Goal: Navigation & Orientation: Find specific page/section

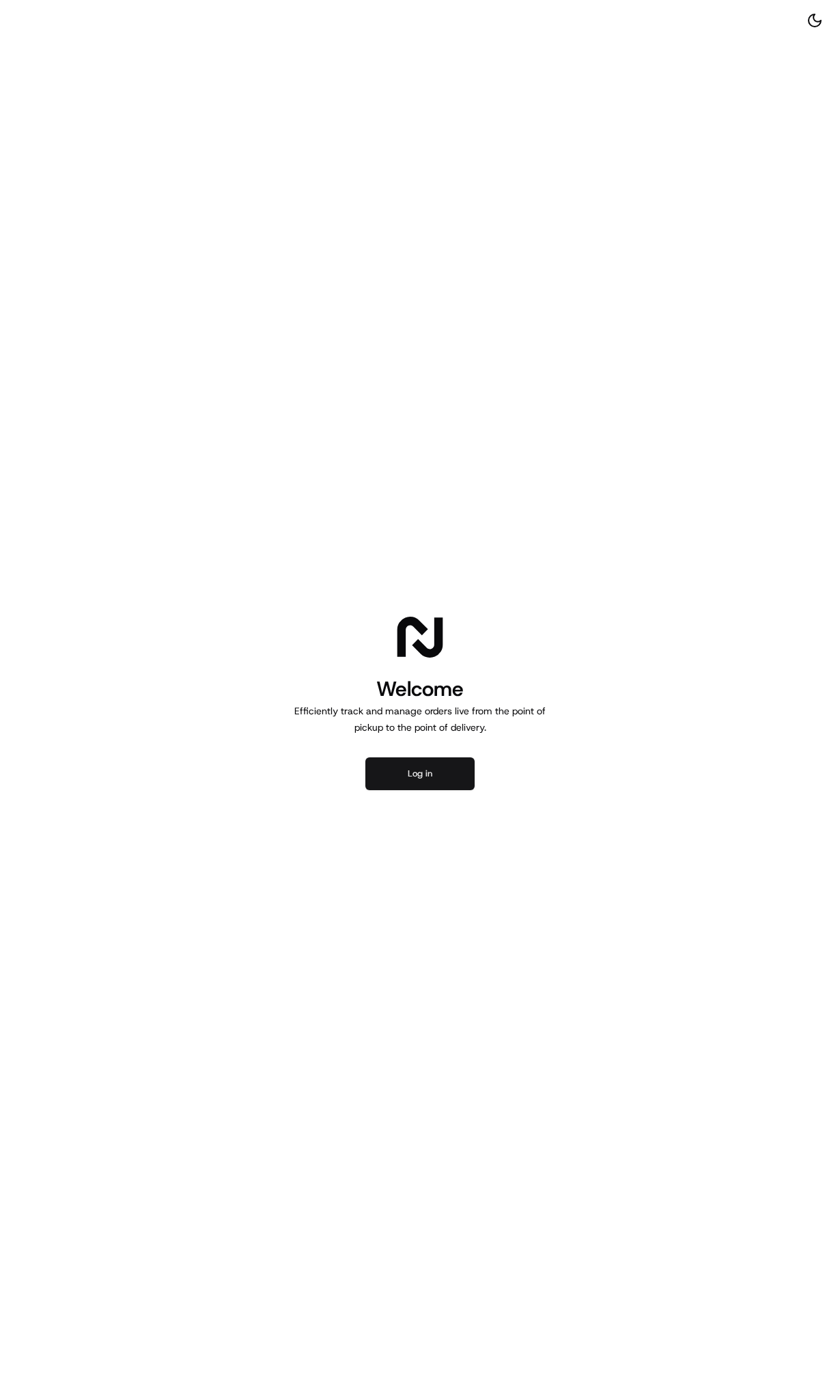
click at [418, 771] on button "Log in" at bounding box center [420, 774] width 109 height 33
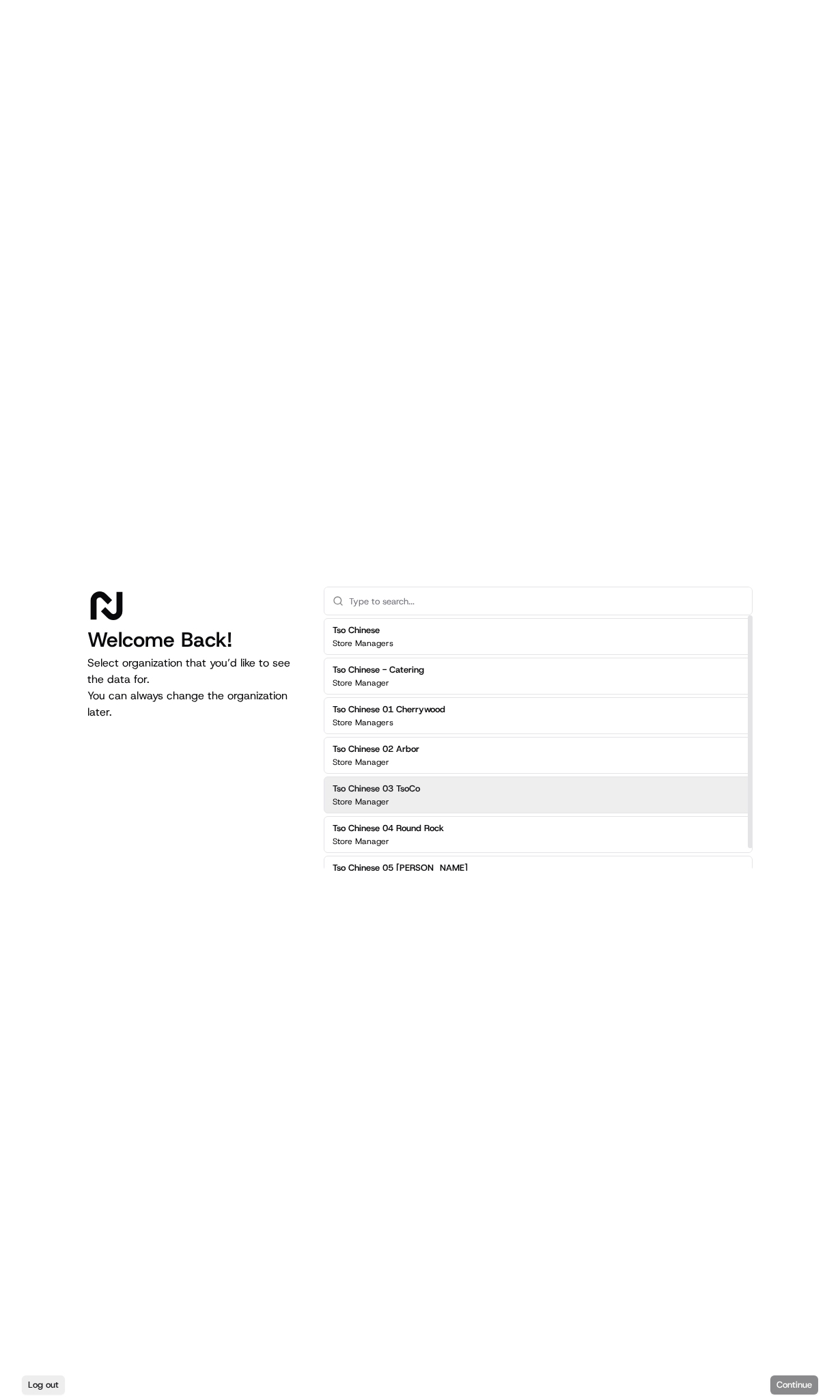
click at [415, 797] on div "Store Manager" at bounding box center [376, 802] width 88 height 11
click at [793, 1384] on button "Continue" at bounding box center [794, 1385] width 48 height 20
